Goal: Transaction & Acquisition: Purchase product/service

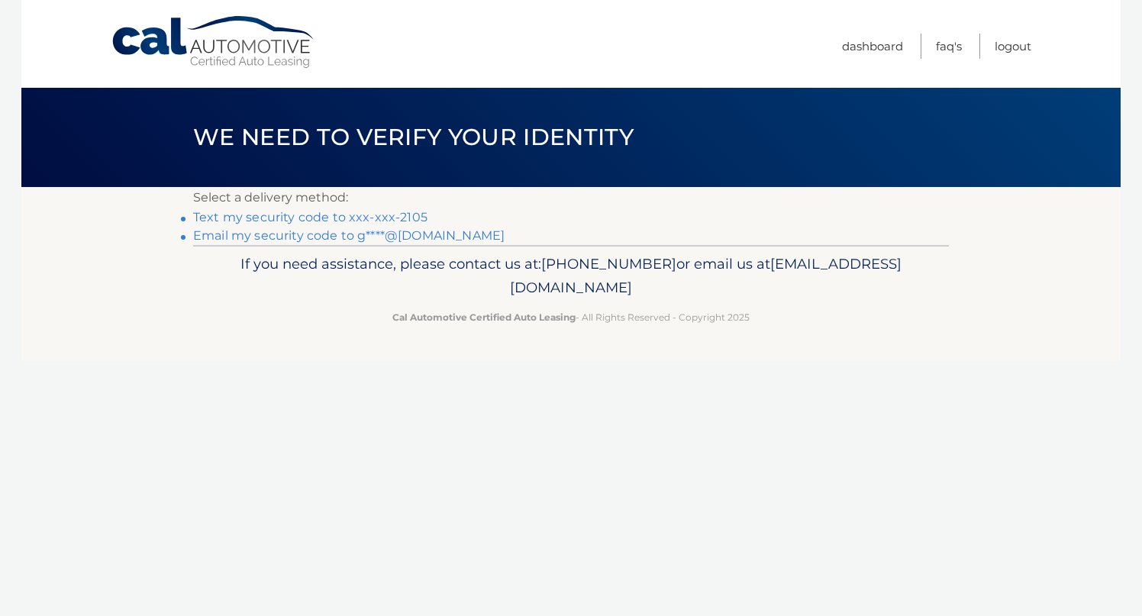
click at [311, 216] on link "Text my security code to xxx-xxx-2105" at bounding box center [310, 217] width 234 height 15
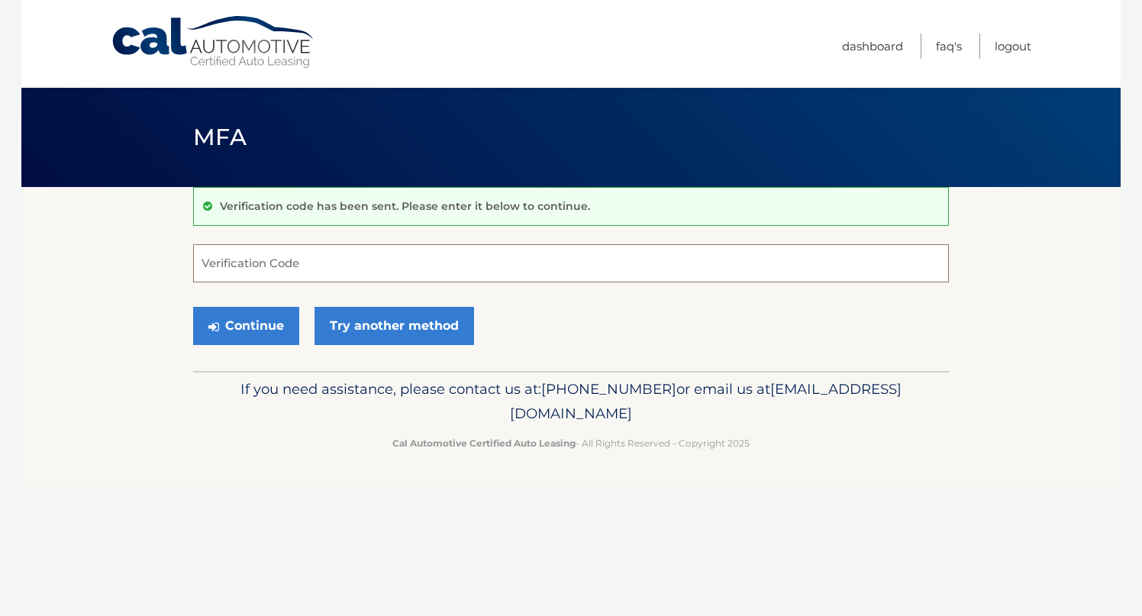
click at [232, 264] on input "Verification Code" at bounding box center [571, 263] width 756 height 38
type input "193720"
click at [260, 331] on button "Continue" at bounding box center [246, 326] width 106 height 38
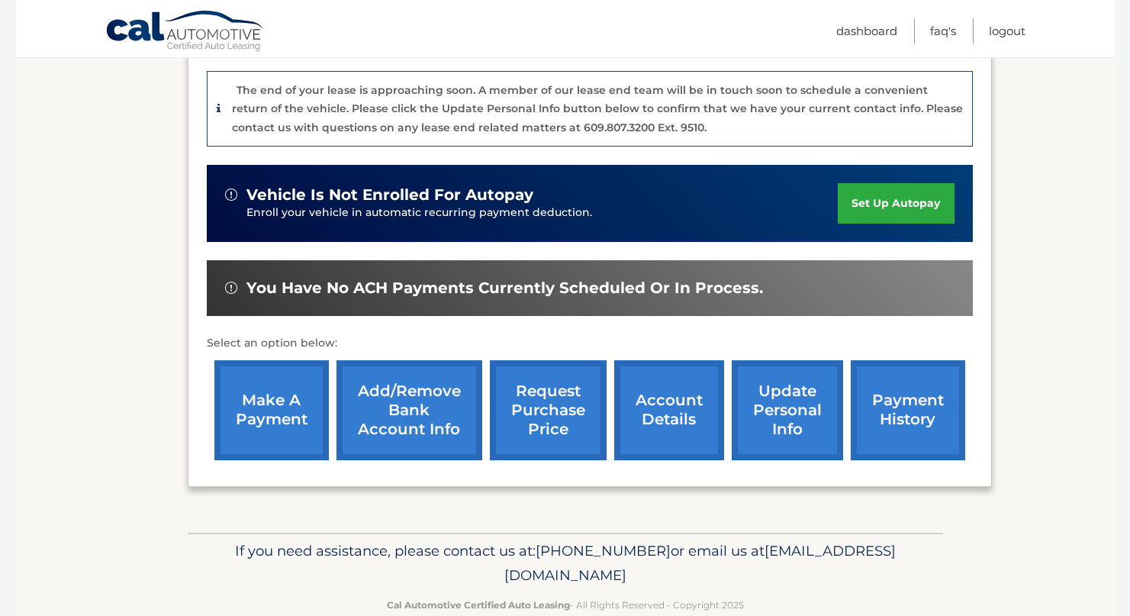
scroll to position [402, 0]
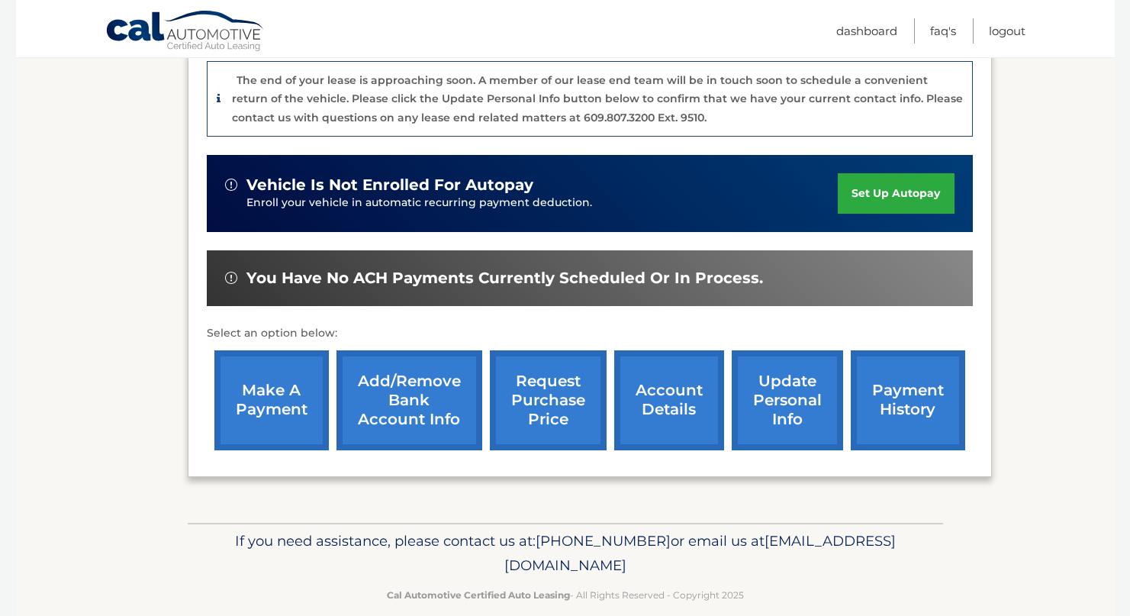
click at [275, 382] on link "make a payment" at bounding box center [271, 400] width 114 height 100
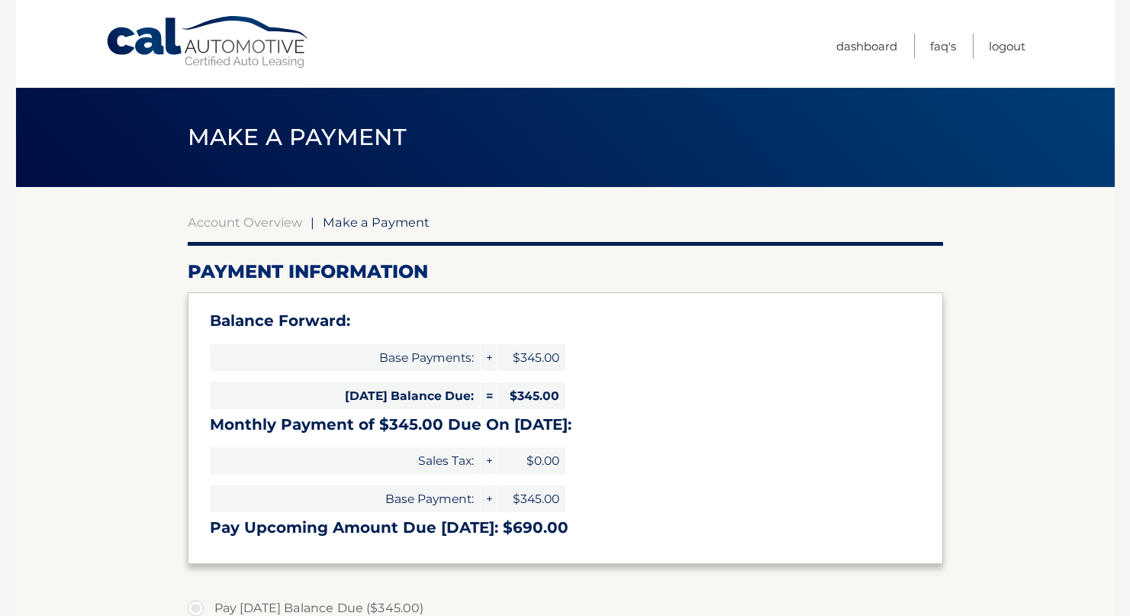
select select "MmNhZmE3ZjAtOGZjYS00N2RlLWI1MzgtYTA5ZGVjYjAyM2Zi"
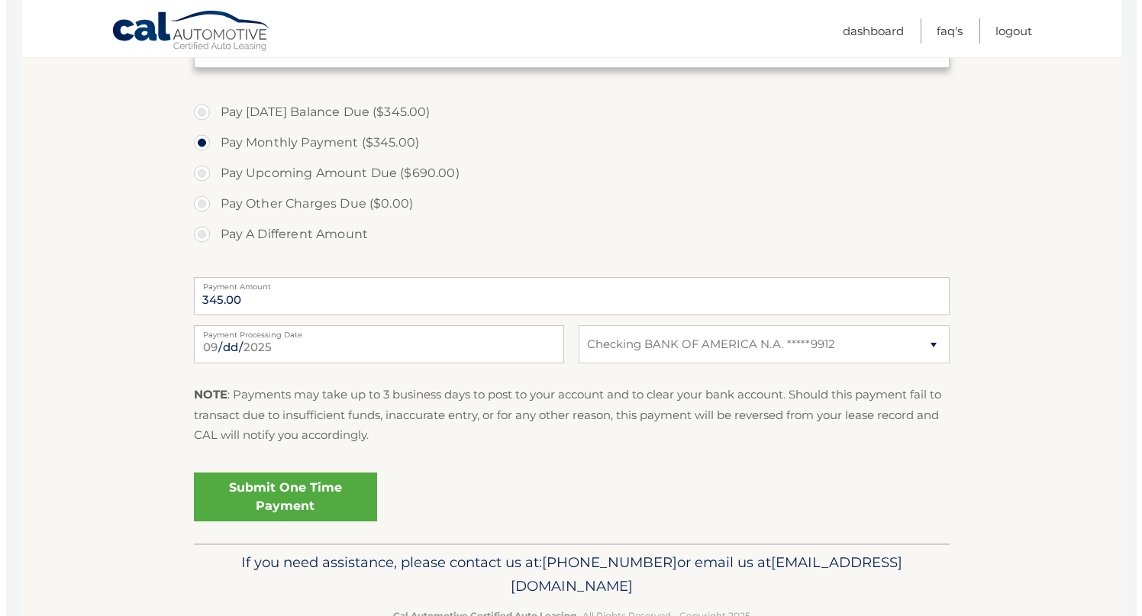
scroll to position [499, 0]
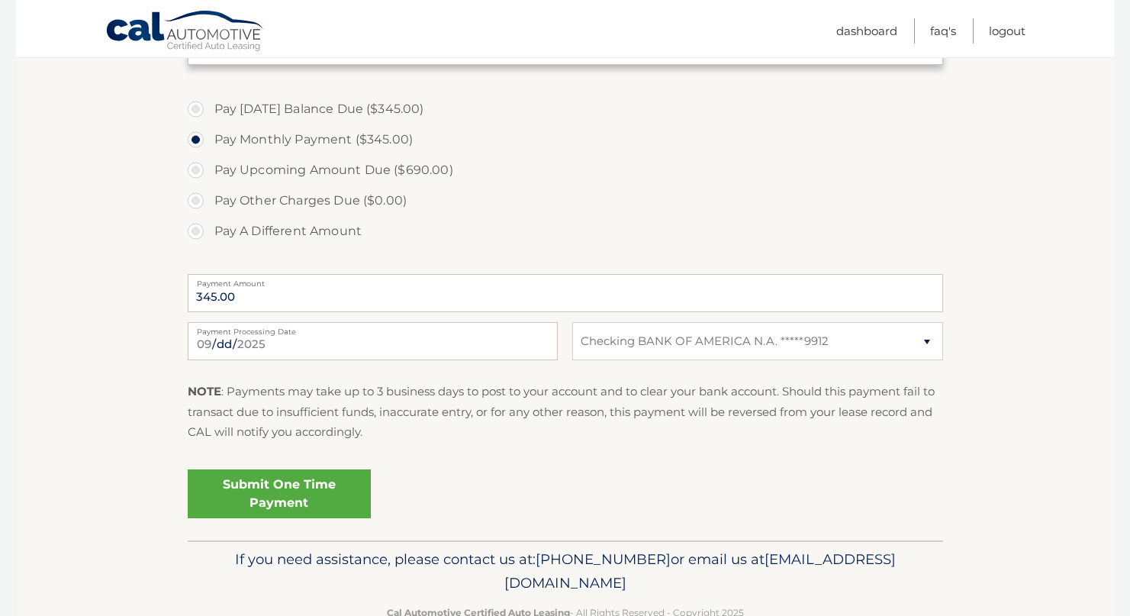
click at [280, 500] on link "Submit One Time Payment" at bounding box center [279, 493] width 183 height 49
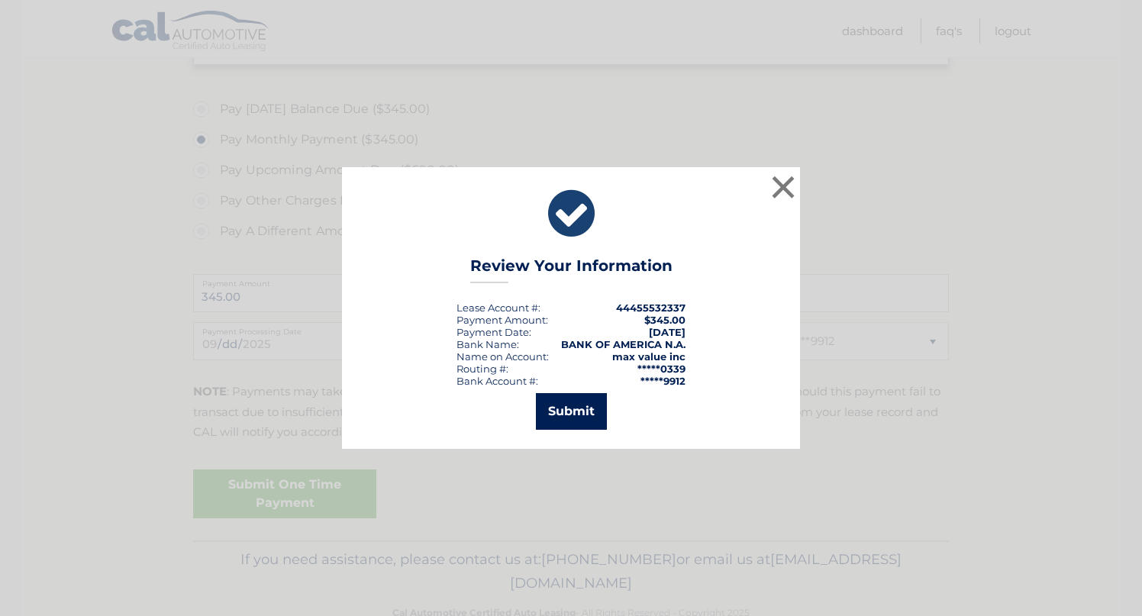
click at [583, 418] on button "Submit" at bounding box center [571, 411] width 71 height 37
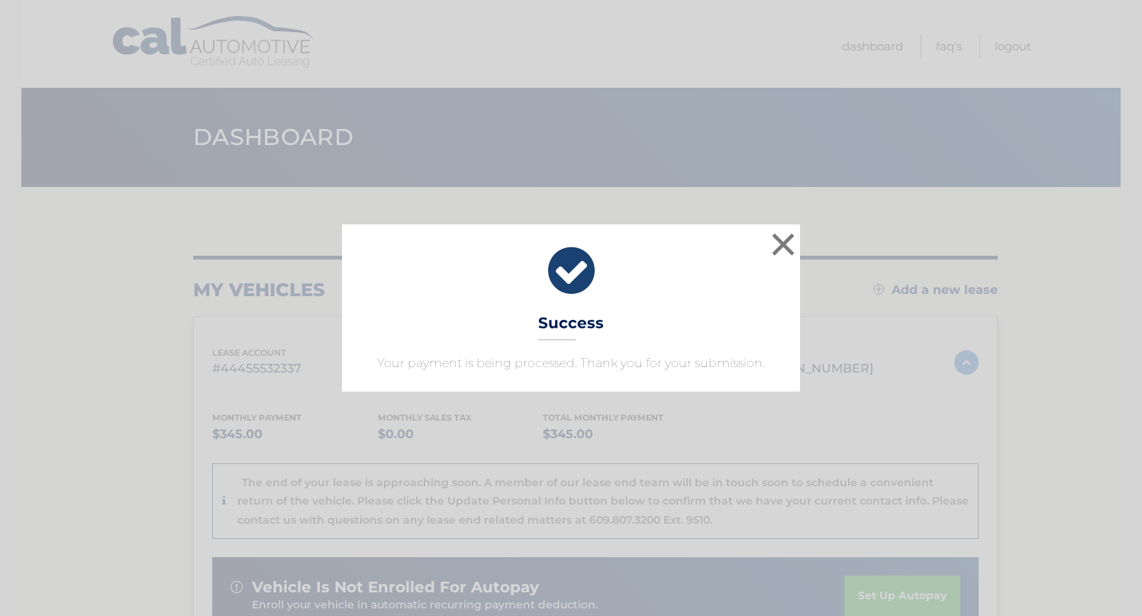
click at [650, 322] on div "× Success Your payment is being processed. Thank you for your submission." at bounding box center [571, 307] width 458 height 166
click at [784, 240] on button "×" at bounding box center [783, 244] width 31 height 31
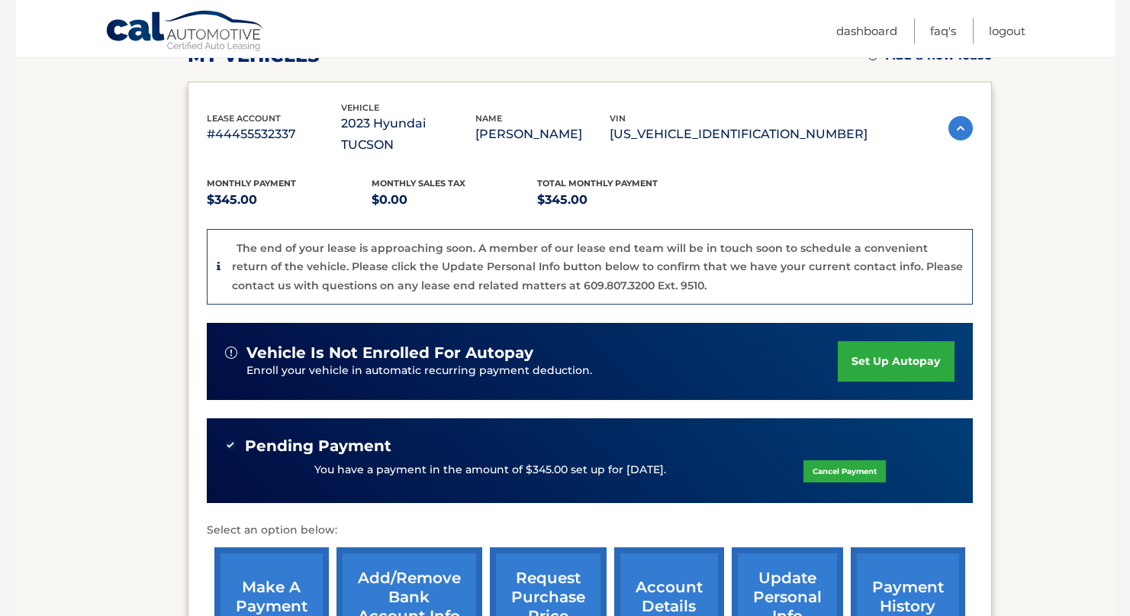
scroll to position [234, 0]
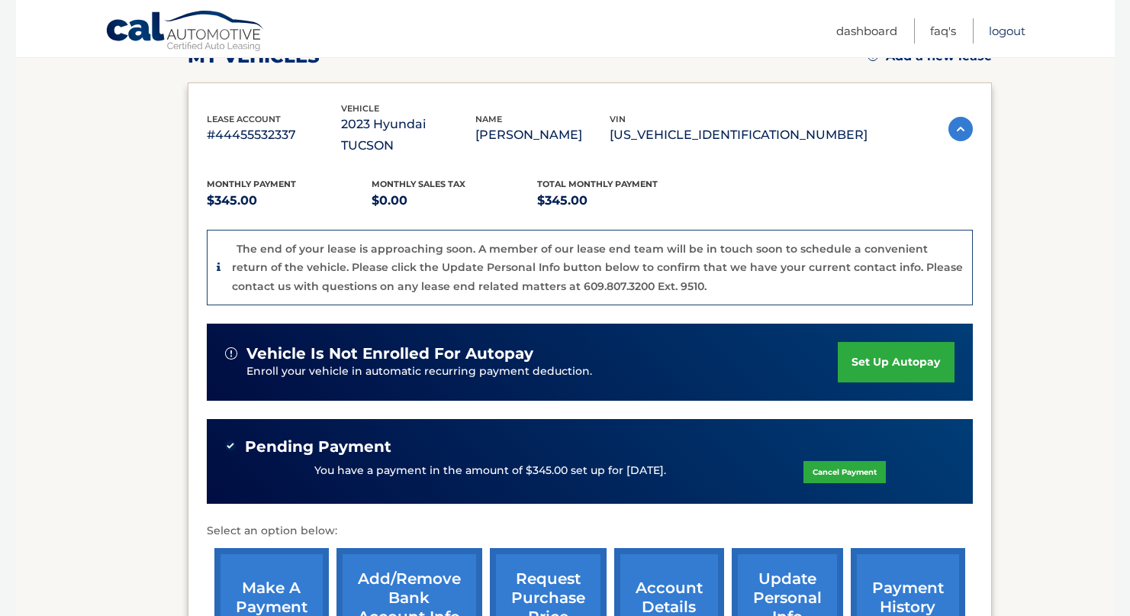
click at [1010, 32] on link "Logout" at bounding box center [1007, 30] width 37 height 25
